Goal: Task Accomplishment & Management: Use online tool/utility

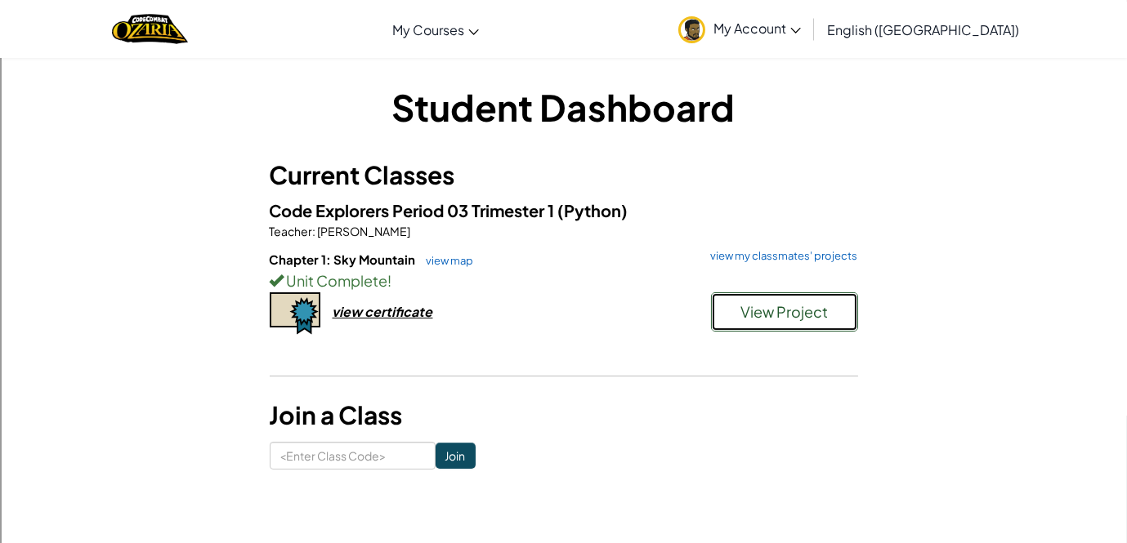
click at [779, 308] on span "View Project" at bounding box center [783, 311] width 87 height 19
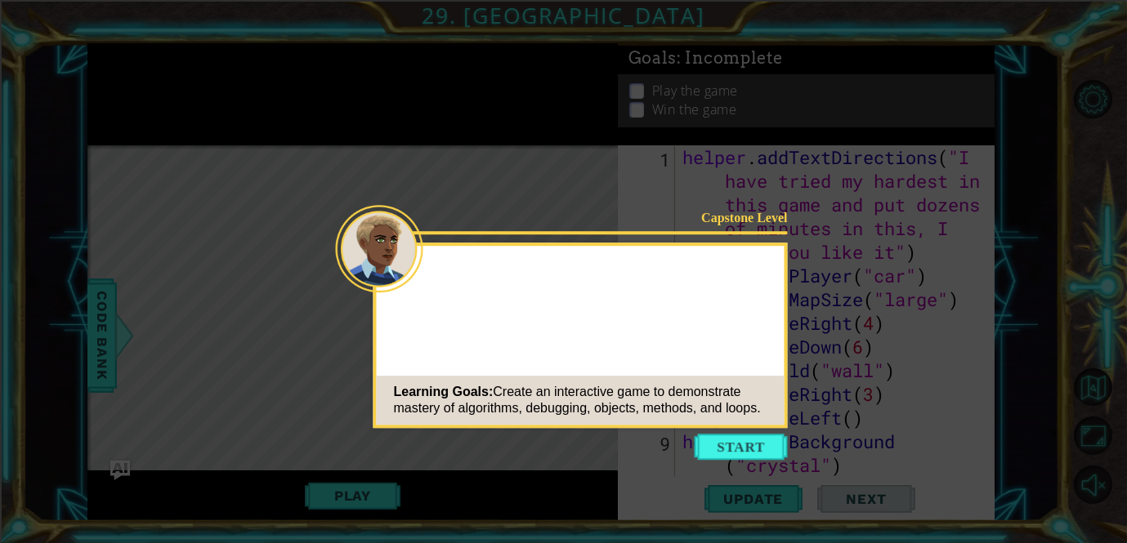
click at [714, 435] on button "Start" at bounding box center [740, 447] width 93 height 26
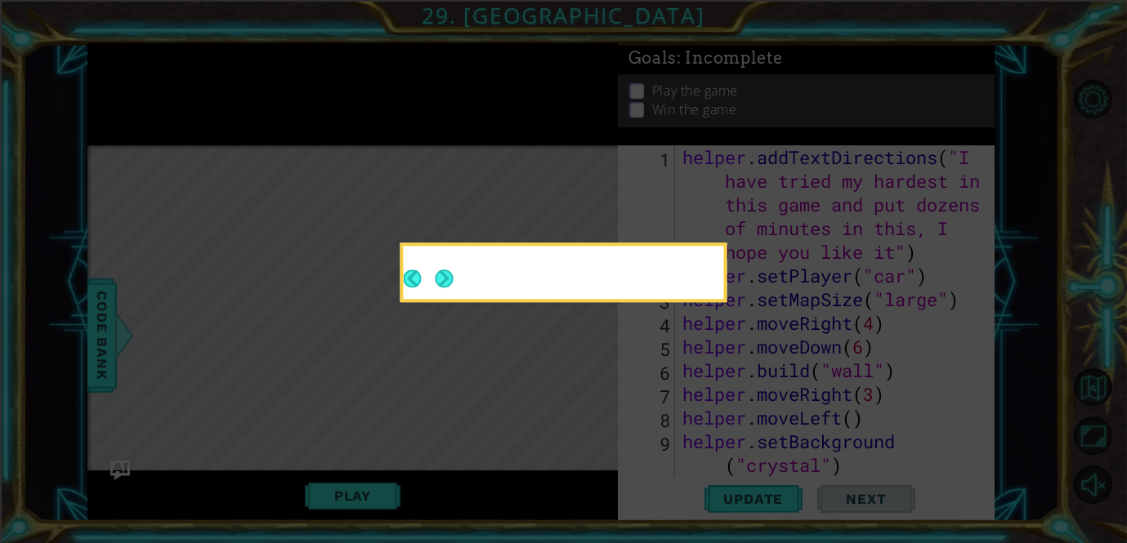
click at [716, 449] on icon at bounding box center [563, 271] width 1127 height 543
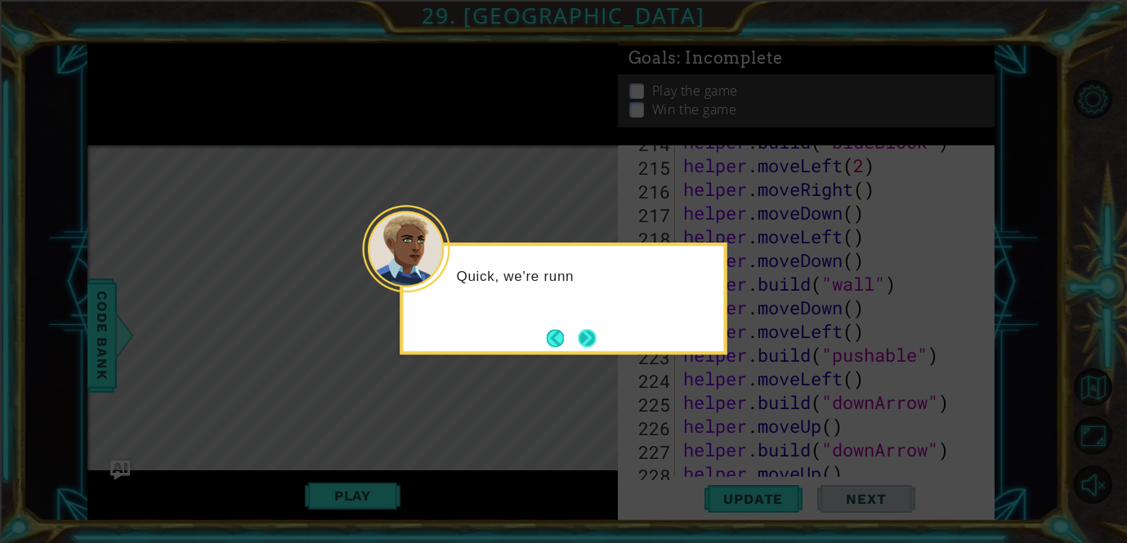
click at [589, 343] on button "Next" at bounding box center [587, 338] width 18 height 18
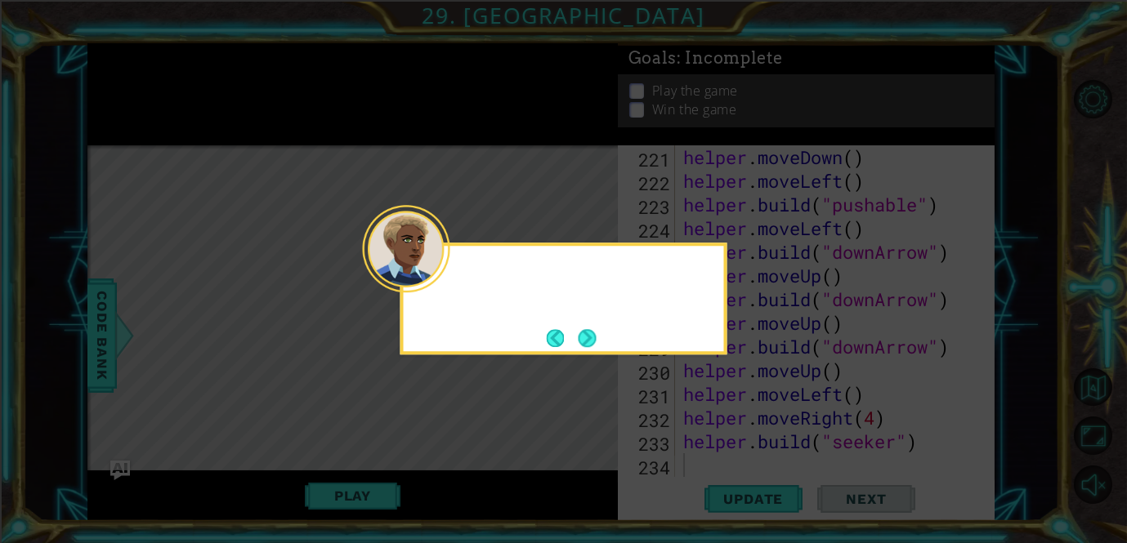
scroll to position [5402, 0]
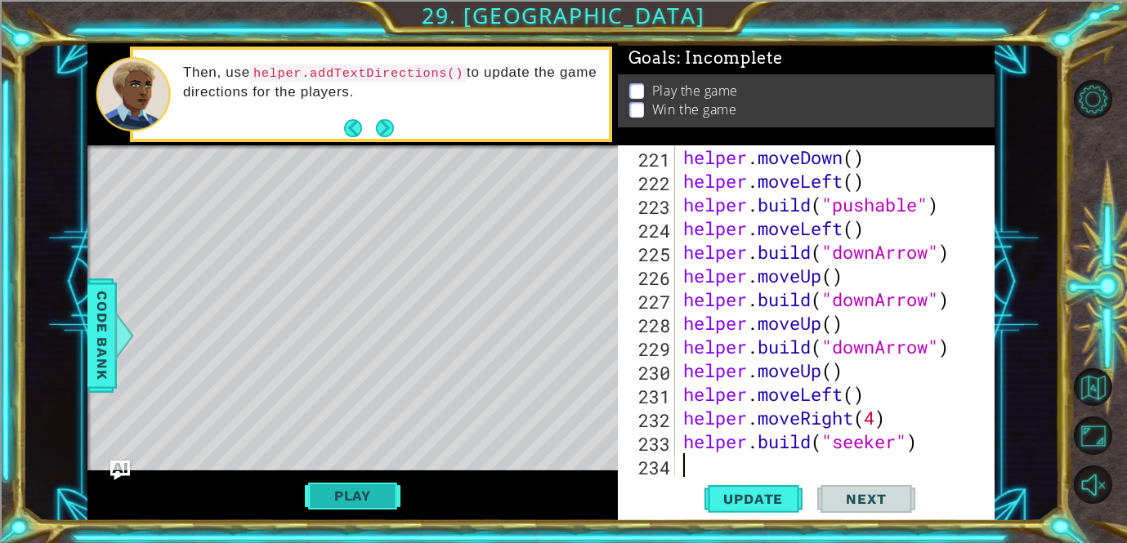
click at [362, 504] on button "Play" at bounding box center [353, 495] width 96 height 31
